Goal: Task Accomplishment & Management: Complete application form

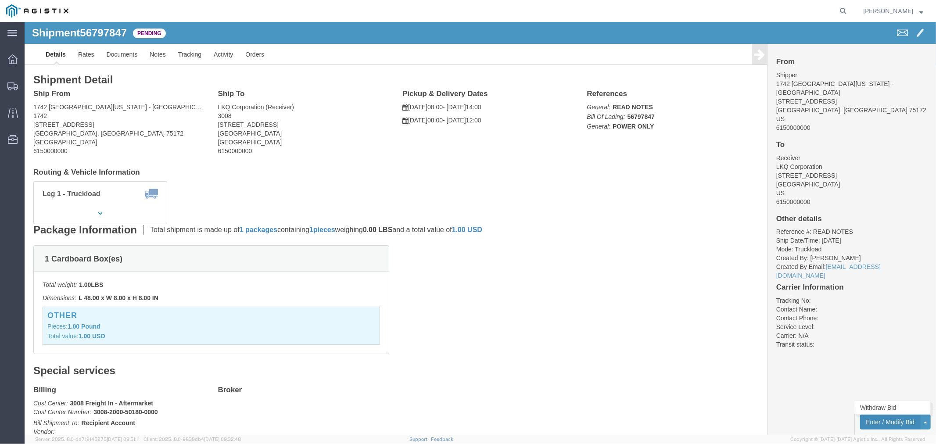
click button "Enter / Modify Bid"
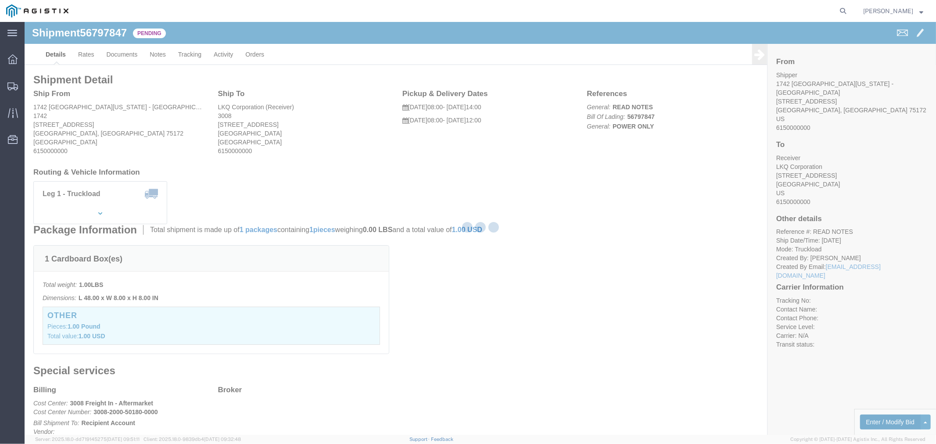
select select "4506"
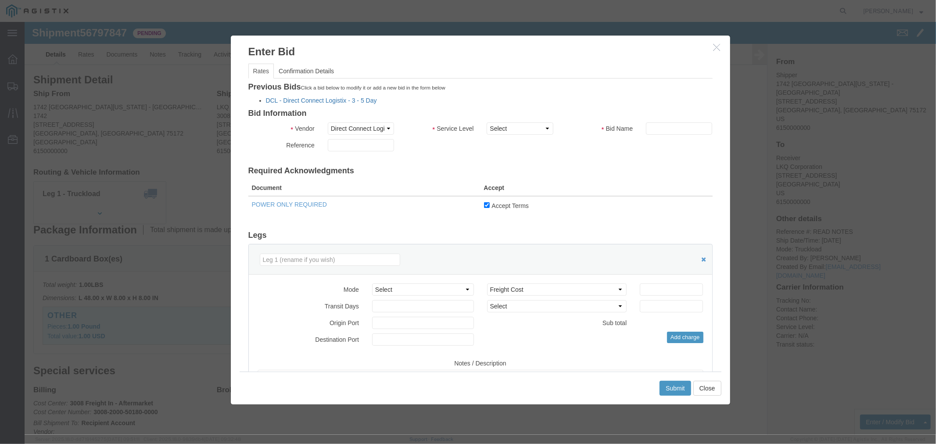
click link "DCL - Direct Connect Logistix - 3 - 5 Day"
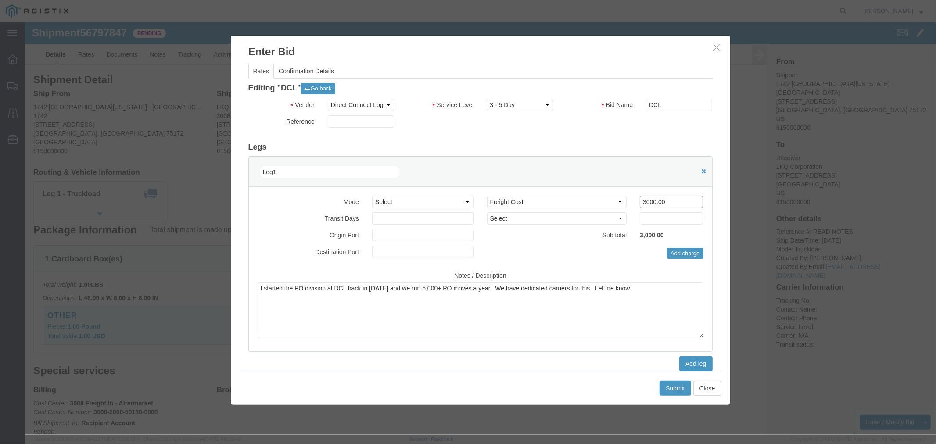
click input "3000.00"
type input "2850"
click button "Submit"
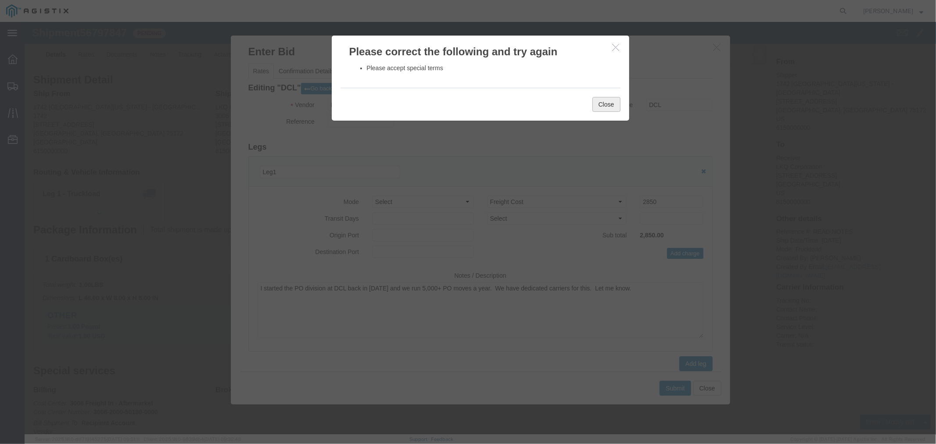
click button "Close"
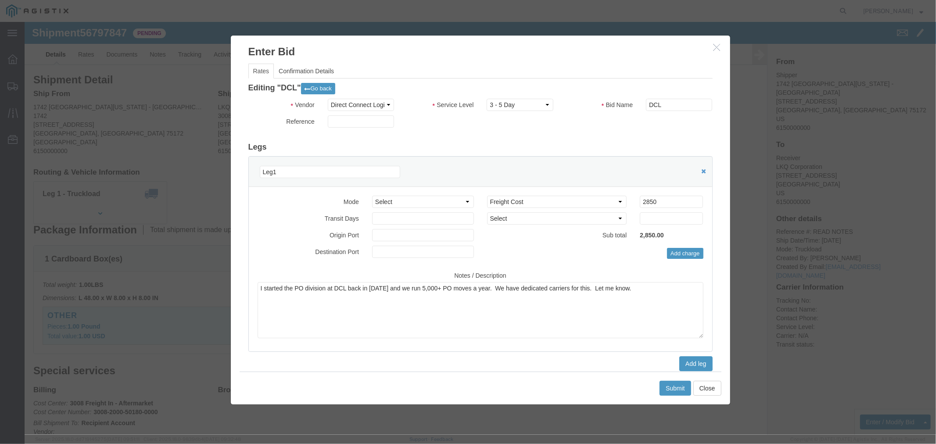
click icon "button"
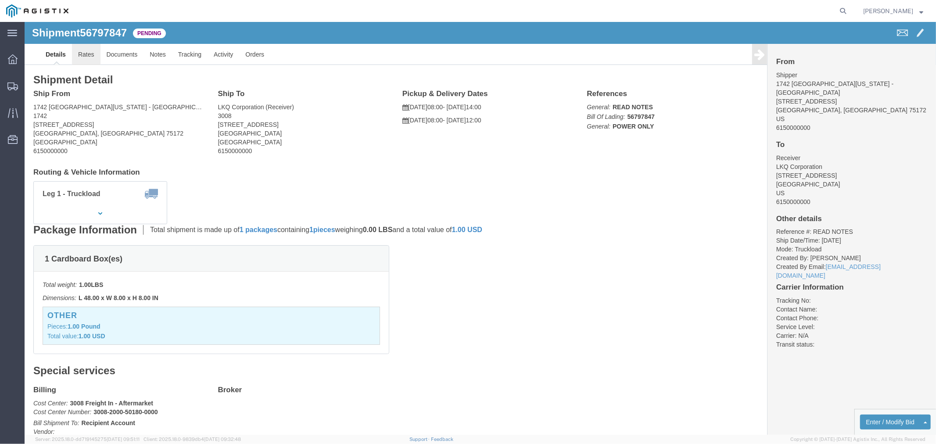
click link "Rates"
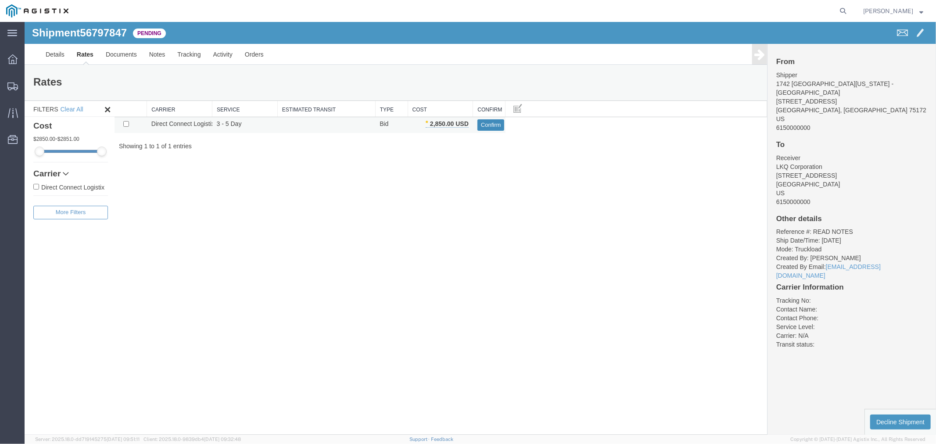
click at [496, 120] on button "Confirm" at bounding box center [490, 124] width 27 height 11
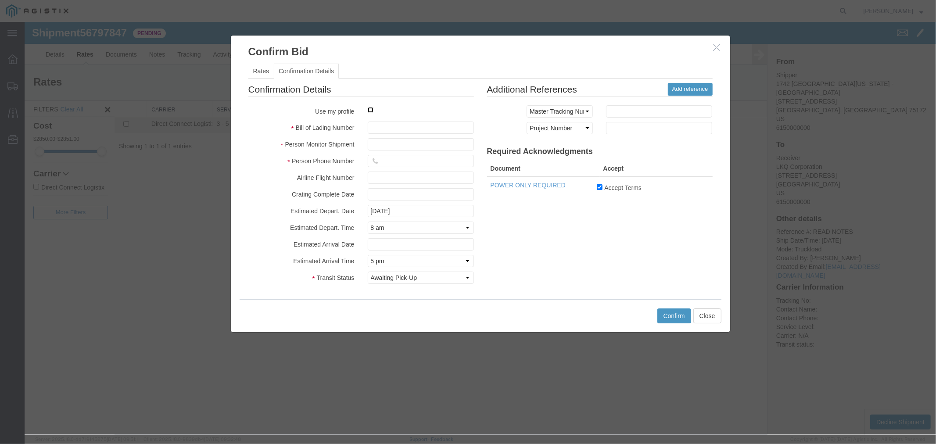
click at [371, 111] on input "checkbox" at bounding box center [370, 110] width 6 height 6
checkbox input "true"
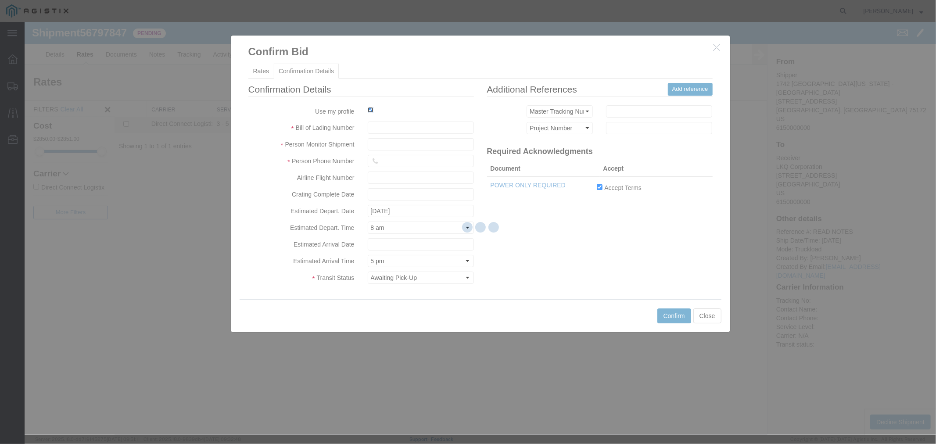
type input "Andy Schwimmer"
type input "3172187777"
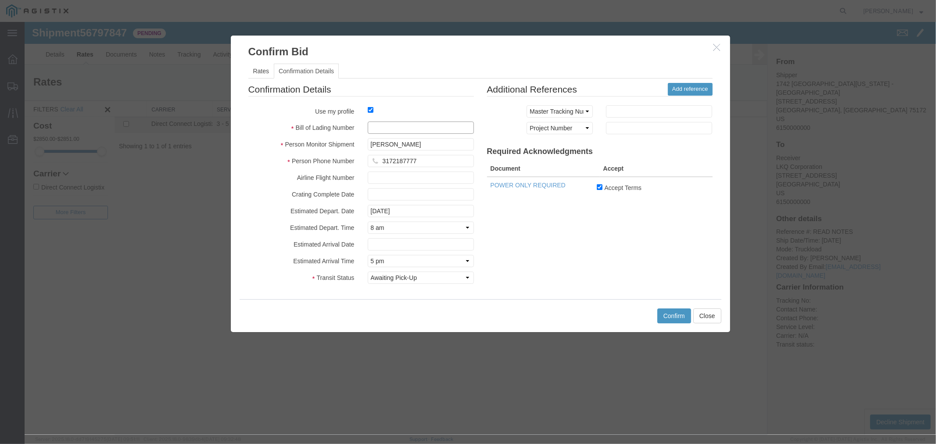
click at [400, 129] on input "text" at bounding box center [420, 127] width 106 height 12
click at [706, 312] on button "Close" at bounding box center [707, 315] width 28 height 15
